Goal: Complete application form

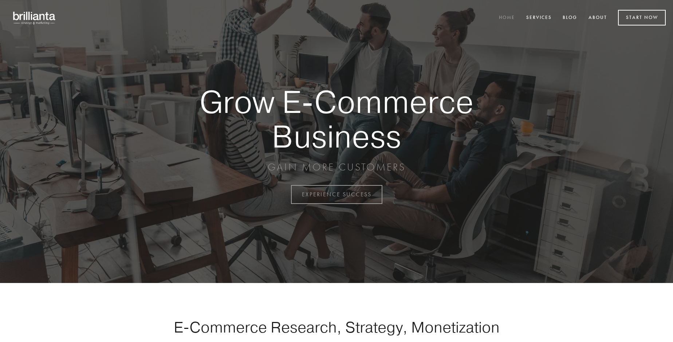
scroll to position [1910, 0]
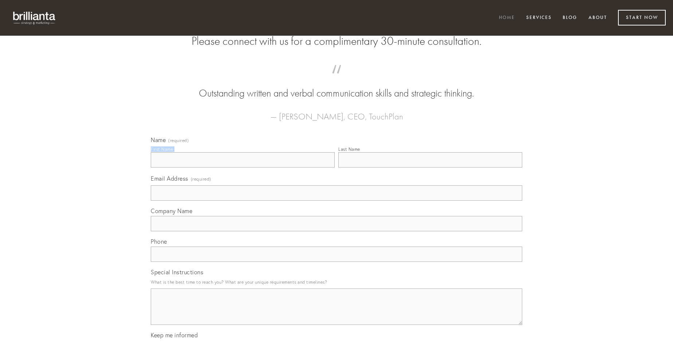
type input "[PERSON_NAME]"
click at [430, 168] on input "Last Name" at bounding box center [430, 159] width 184 height 15
type input "[PERSON_NAME]"
click at [337, 201] on input "Email Address (required)" at bounding box center [337, 192] width 372 height 15
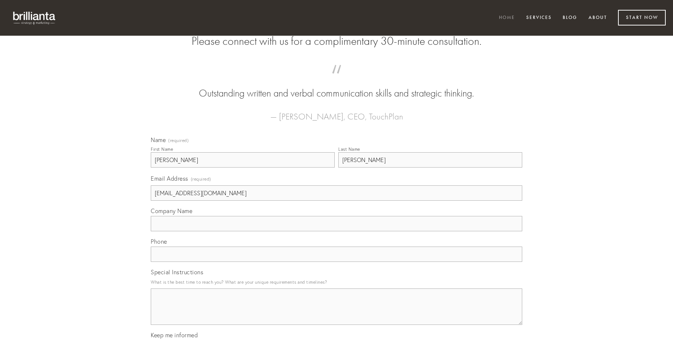
type input "[EMAIL_ADDRESS][DOMAIN_NAME]"
click at [337, 231] on input "Company Name" at bounding box center [337, 223] width 372 height 15
type input "supplanto"
click at [337, 262] on input "text" at bounding box center [337, 254] width 372 height 15
click at [337, 313] on textarea "Special Instructions" at bounding box center [337, 307] width 372 height 36
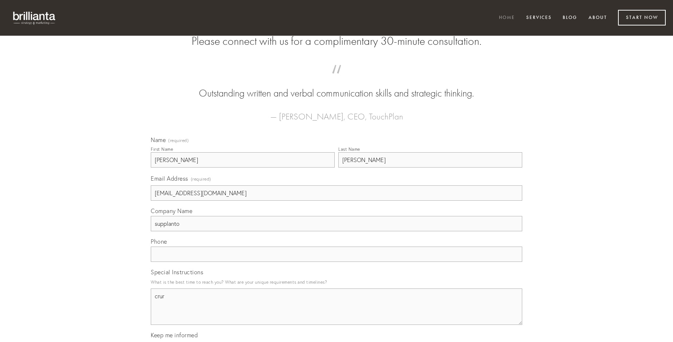
type textarea "crur"
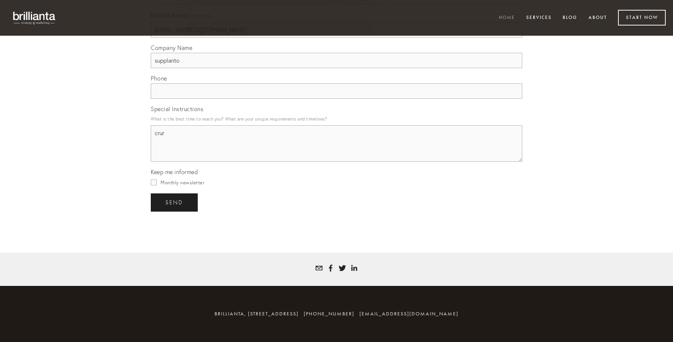
click at [175, 202] on span "send" at bounding box center [174, 202] width 18 height 7
